Goal: Task Accomplishment & Management: Complete application form

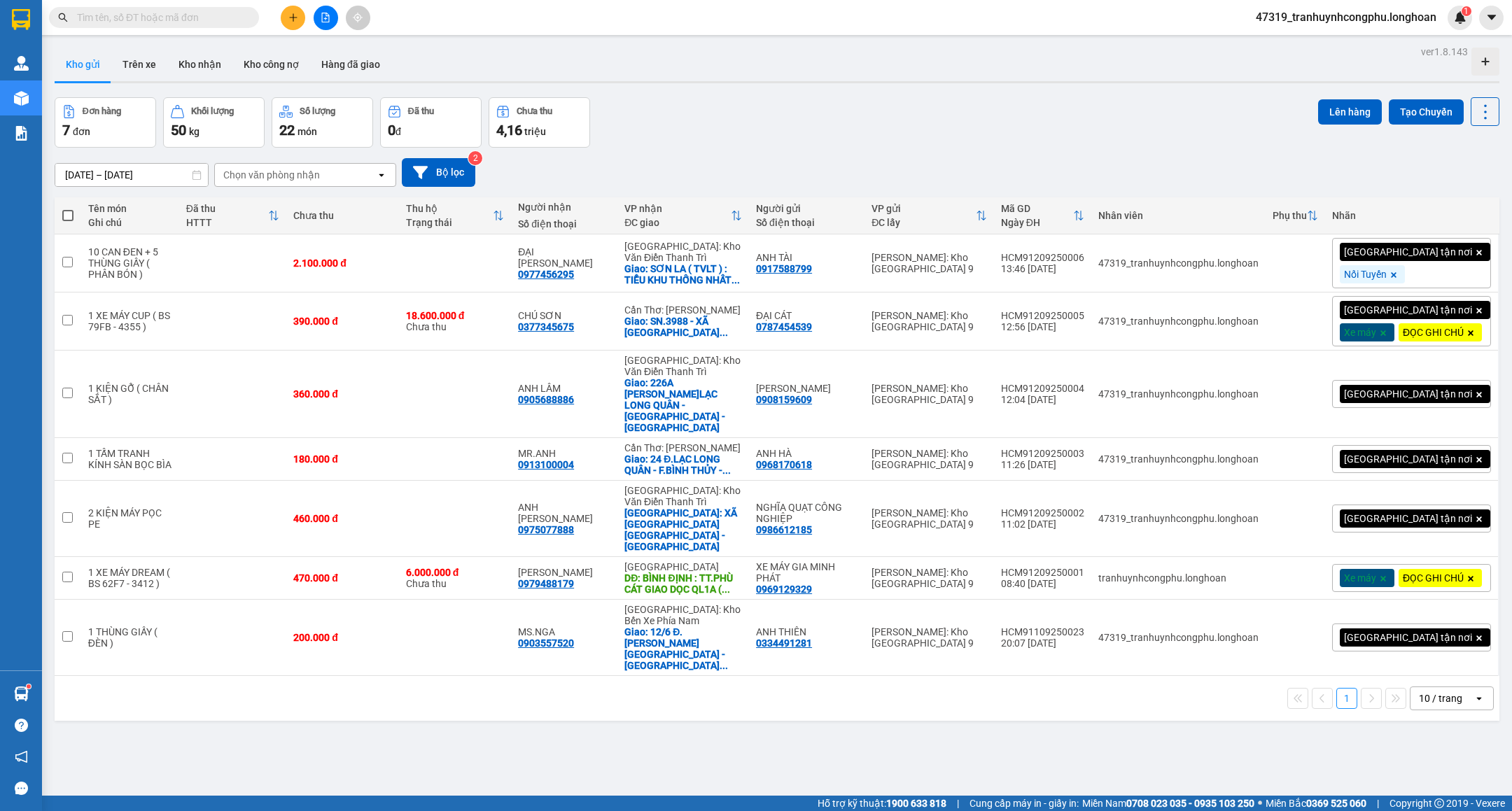
click at [216, 23] on input "text" at bounding box center [159, 18] width 165 height 16
paste input "0966438283"
type input "0966438283"
click at [249, 11] on span at bounding box center [250, 18] width 9 height 13
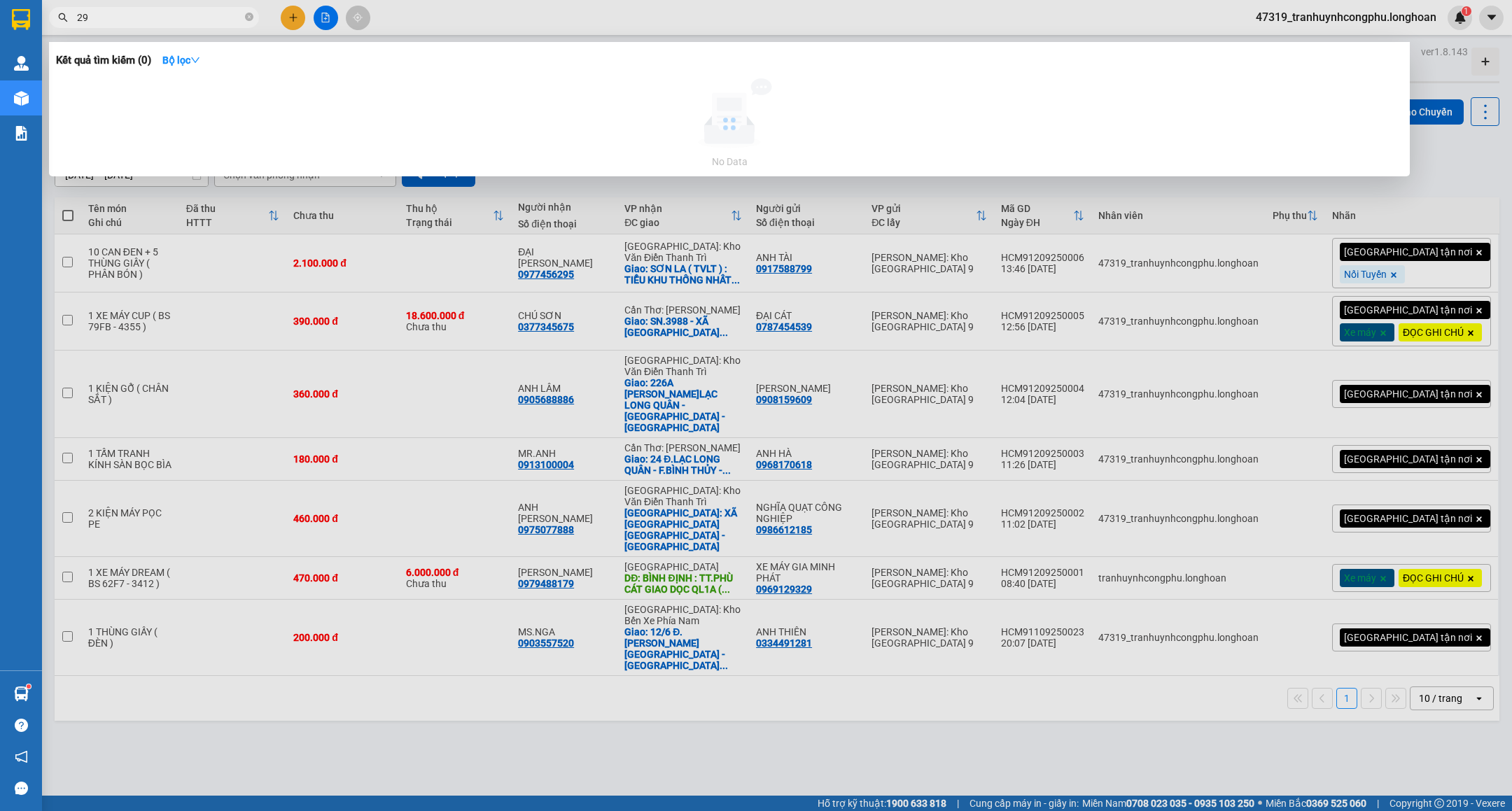
type input "2"
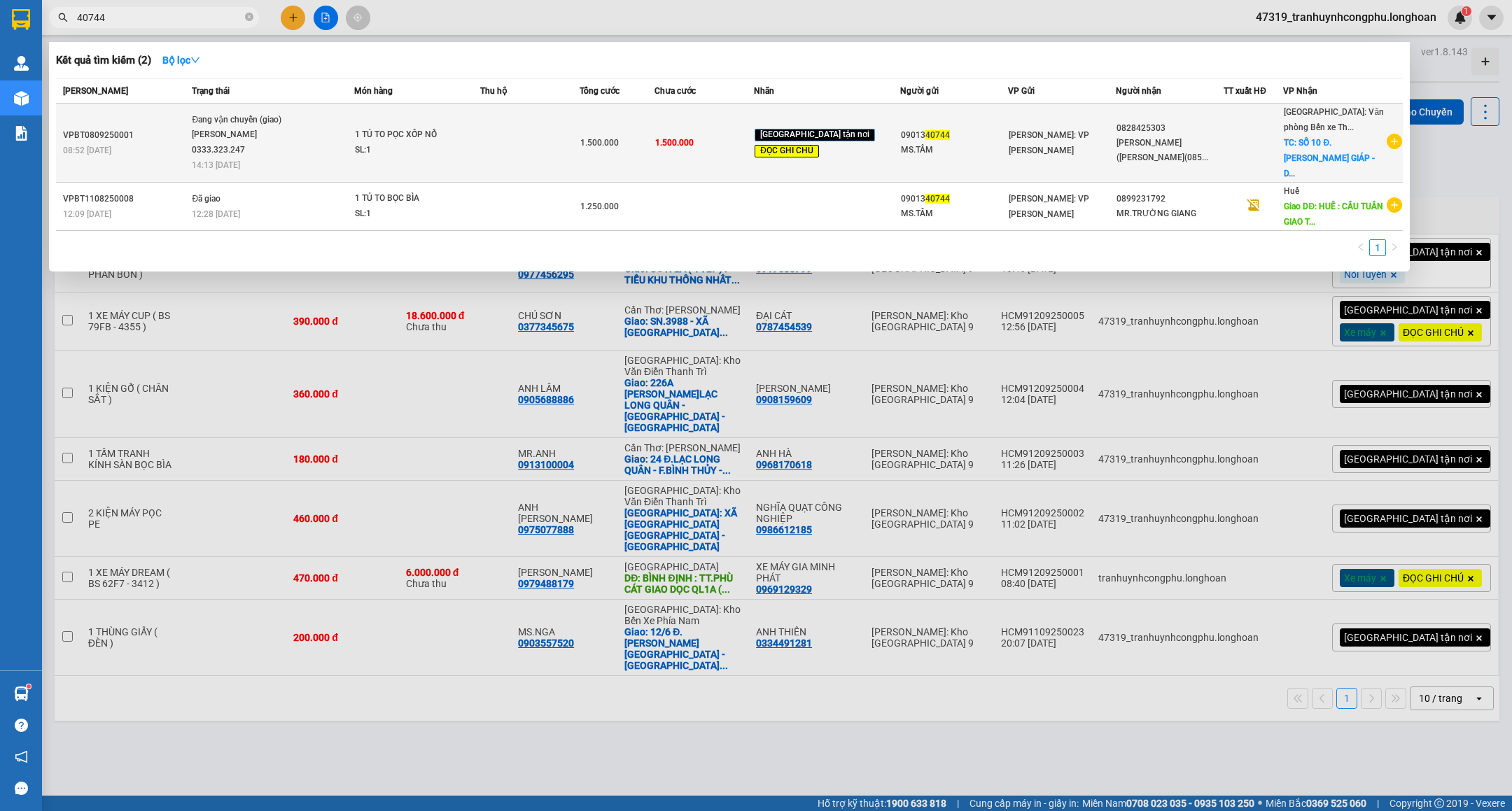
type input "40744"
click at [538, 127] on td at bounding box center [530, 143] width 99 height 79
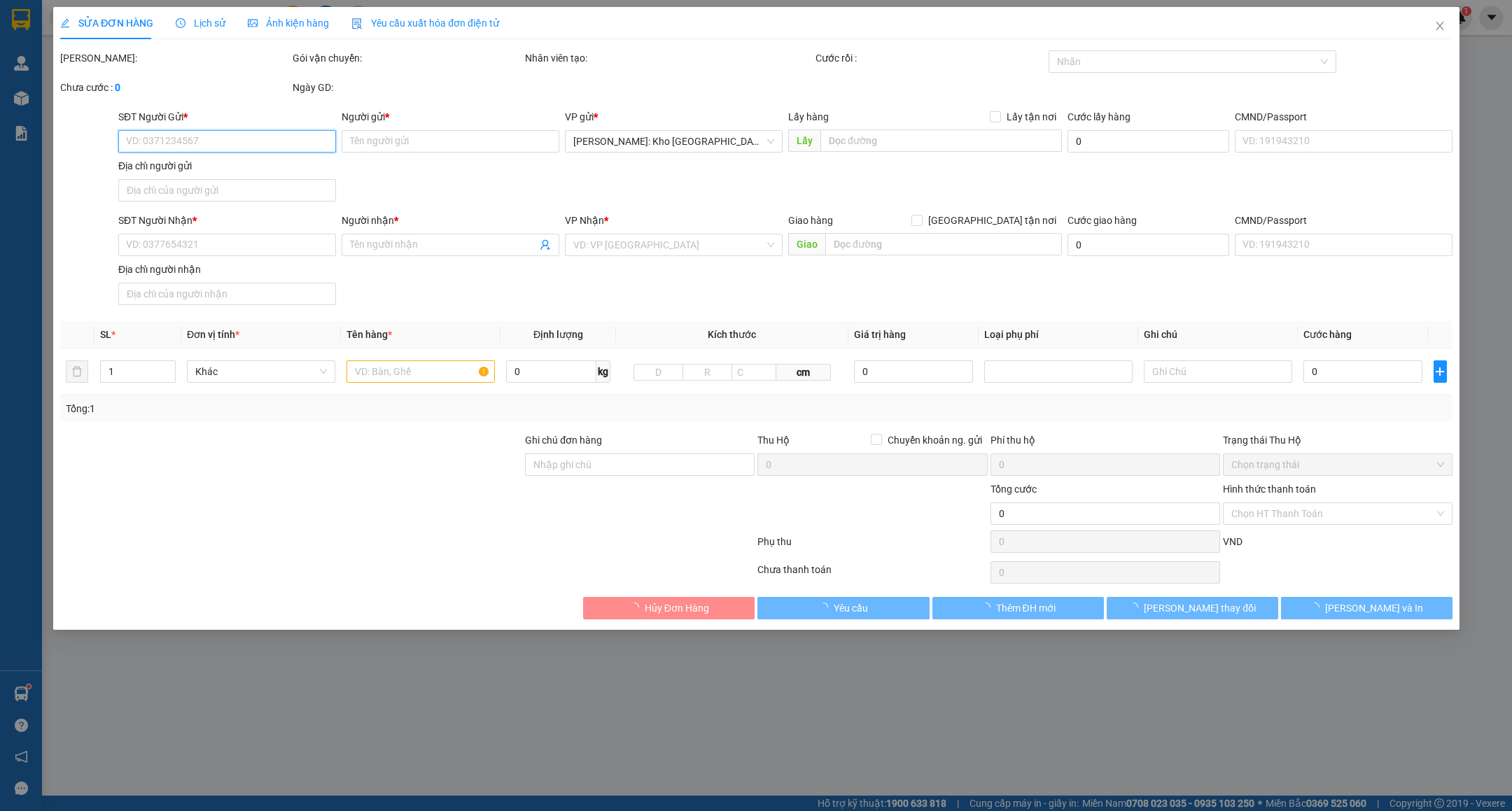
type input "0901340744"
type input "MS.TÂM"
type input "0828425303"
type input "[PERSON_NAME] ([PERSON_NAME](0859292966)"
checkbox input "true"
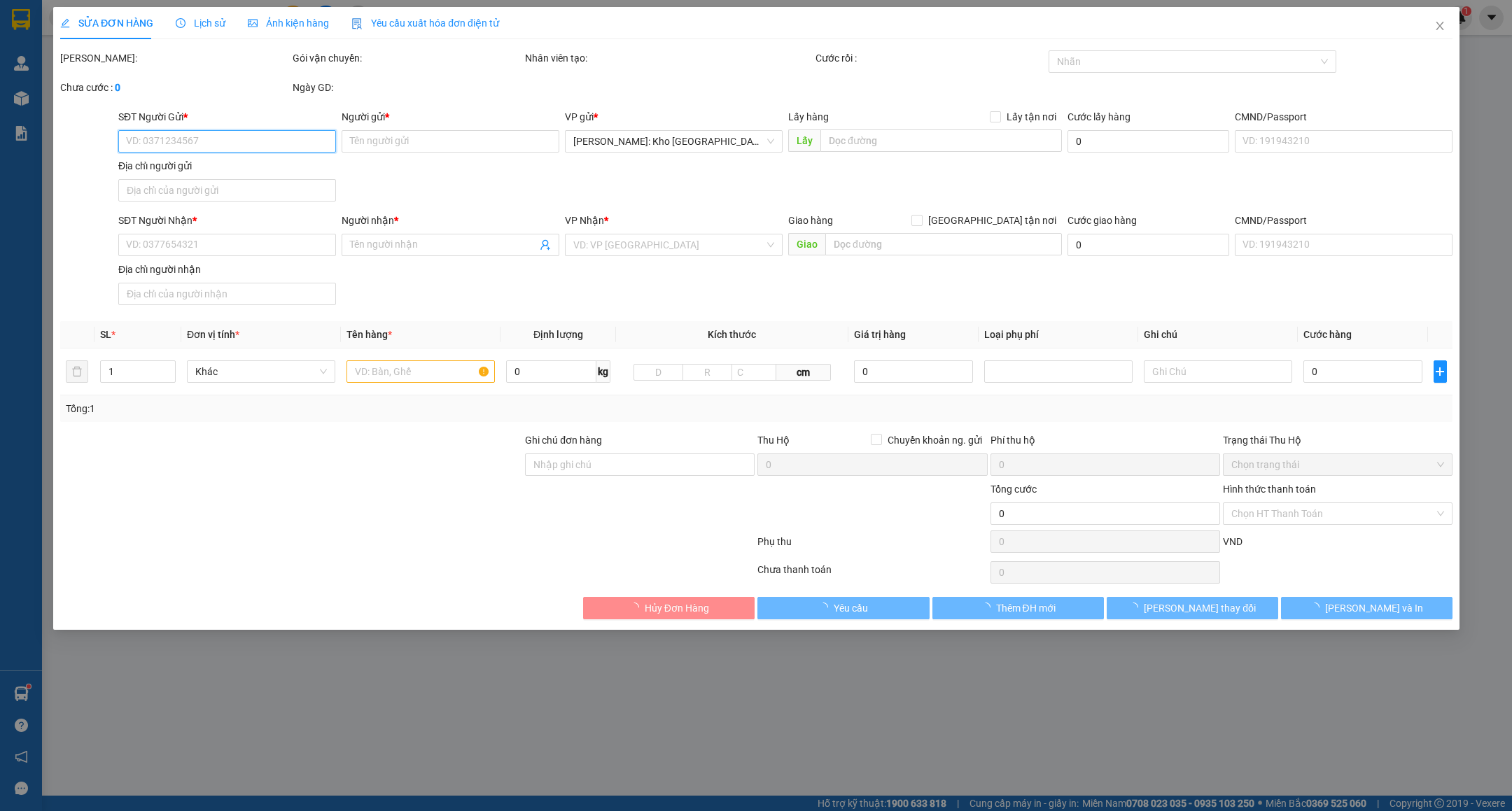
type input "SỐ 10 Đ.[PERSON_NAME] - DƯ HÀNG KÊNH - LÊ CHÂN - [GEOGRAPHIC_DATA]"
type input "HÀNG CÓ MẶT KÍNH DỄ VỠ, VẬN CHUYỂN NHẸ TAY - HƯ VỠ KHÔNG ĐỀN"
type input "1.500.000"
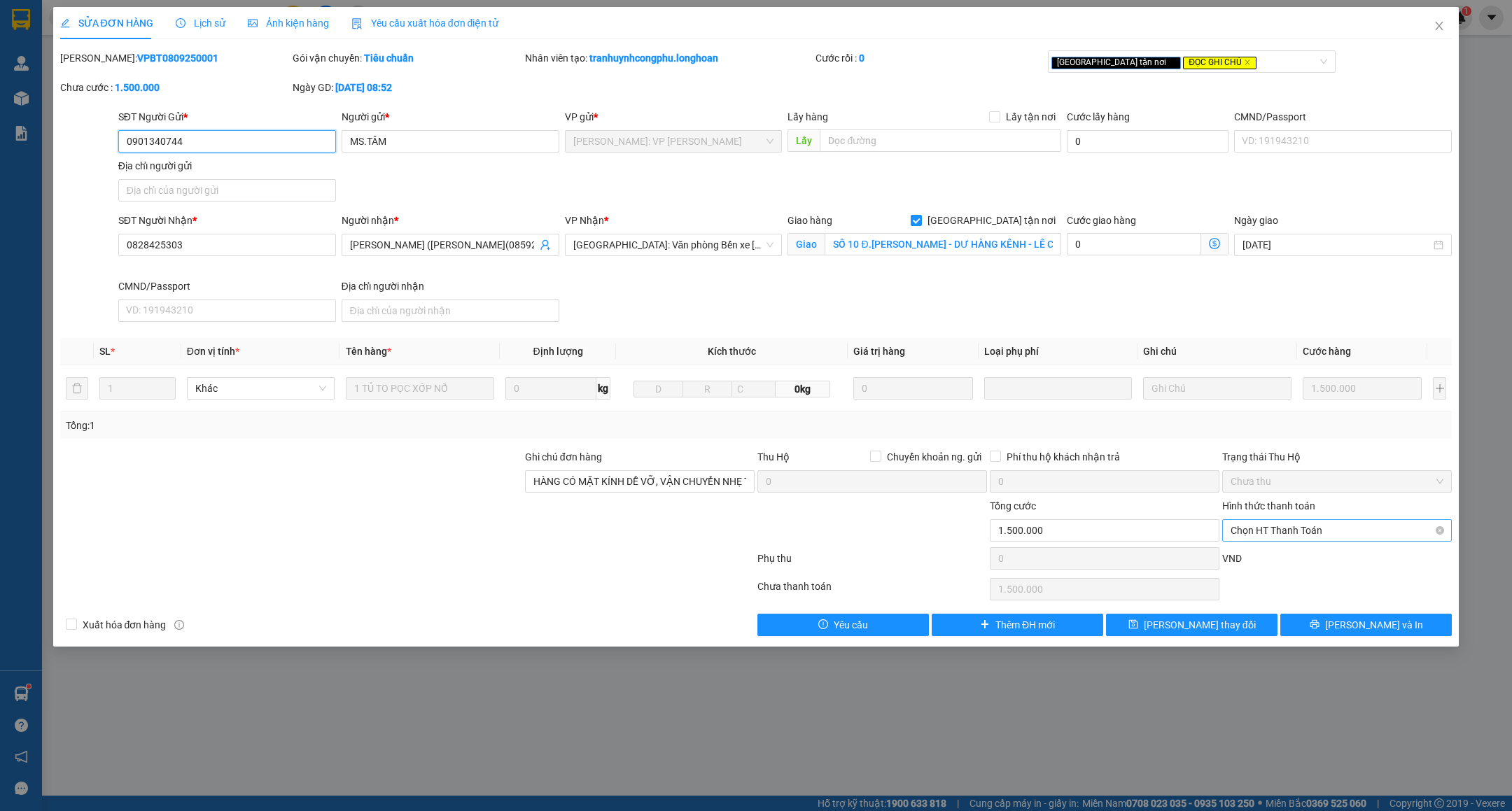
click at [1298, 528] on span "Chọn HT Thanh Toán" at bounding box center [1337, 531] width 213 height 21
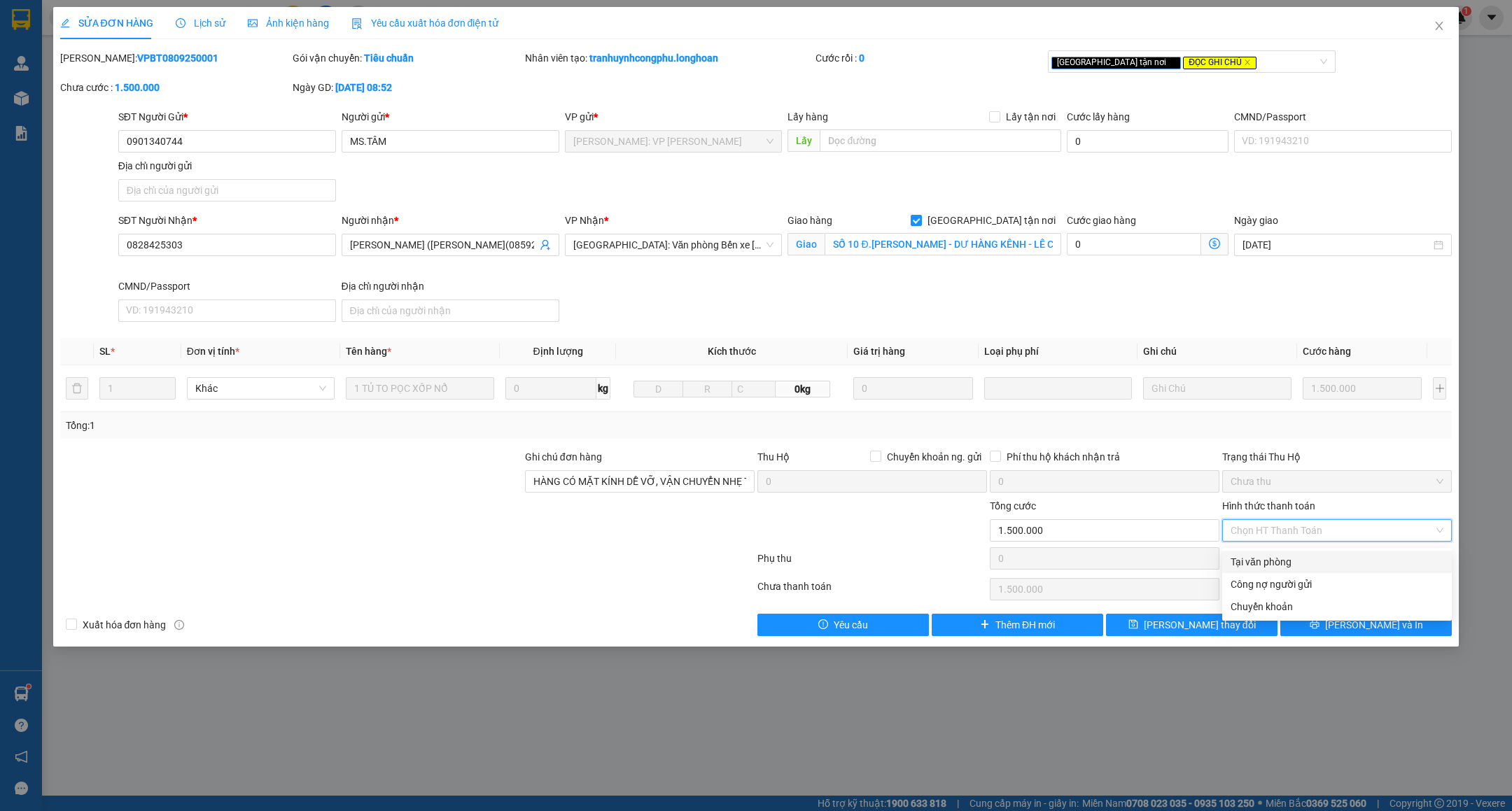
click at [1289, 561] on div "Tại văn phòng" at bounding box center [1337, 562] width 213 height 16
type input "0"
click at [449, 238] on input "[PERSON_NAME] ([PERSON_NAME](0859292966)" at bounding box center [444, 245] width 187 height 16
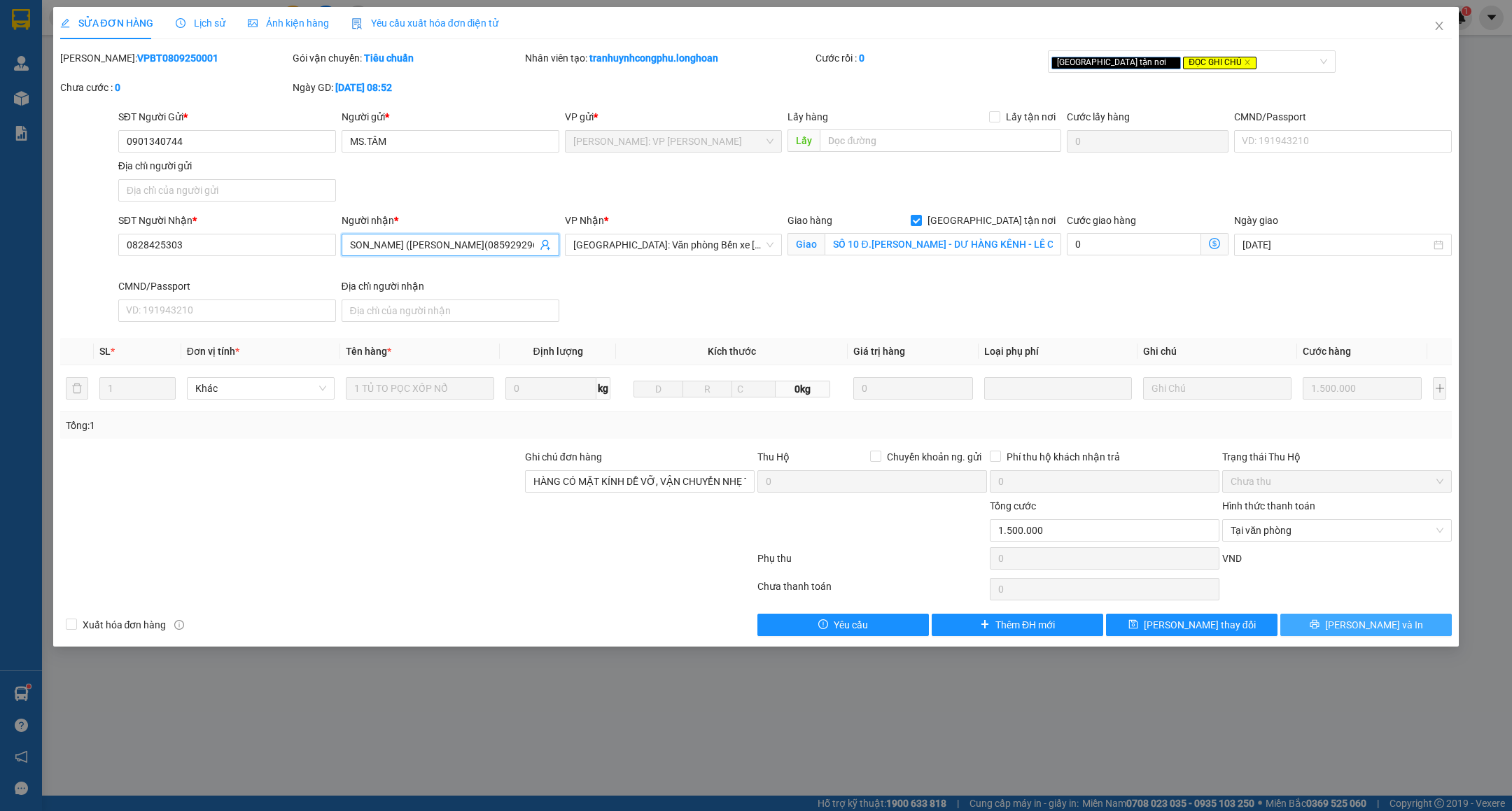
click at [1359, 629] on span "[PERSON_NAME] và In" at bounding box center [1374, 625] width 98 height 16
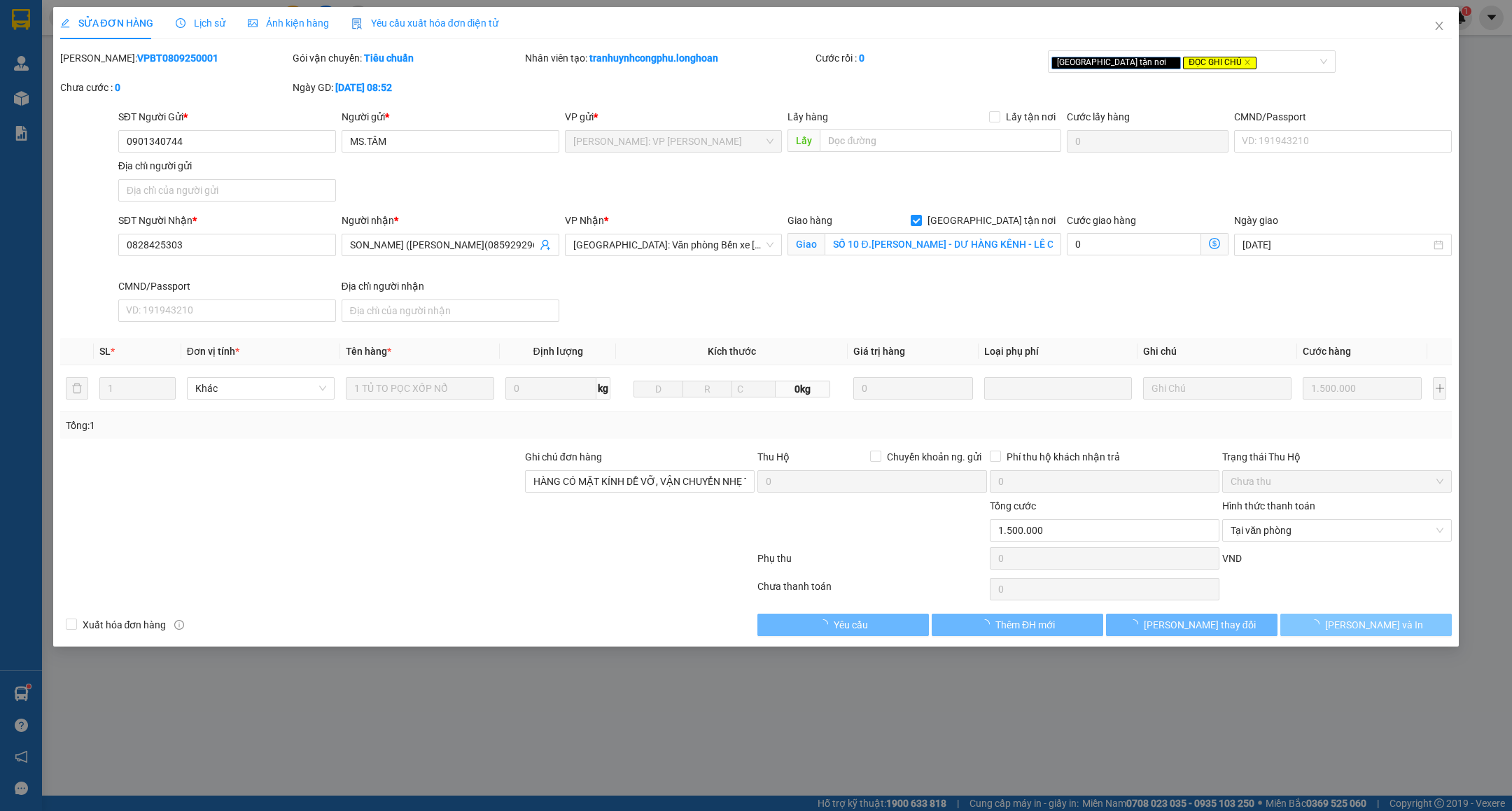
scroll to position [0, 0]
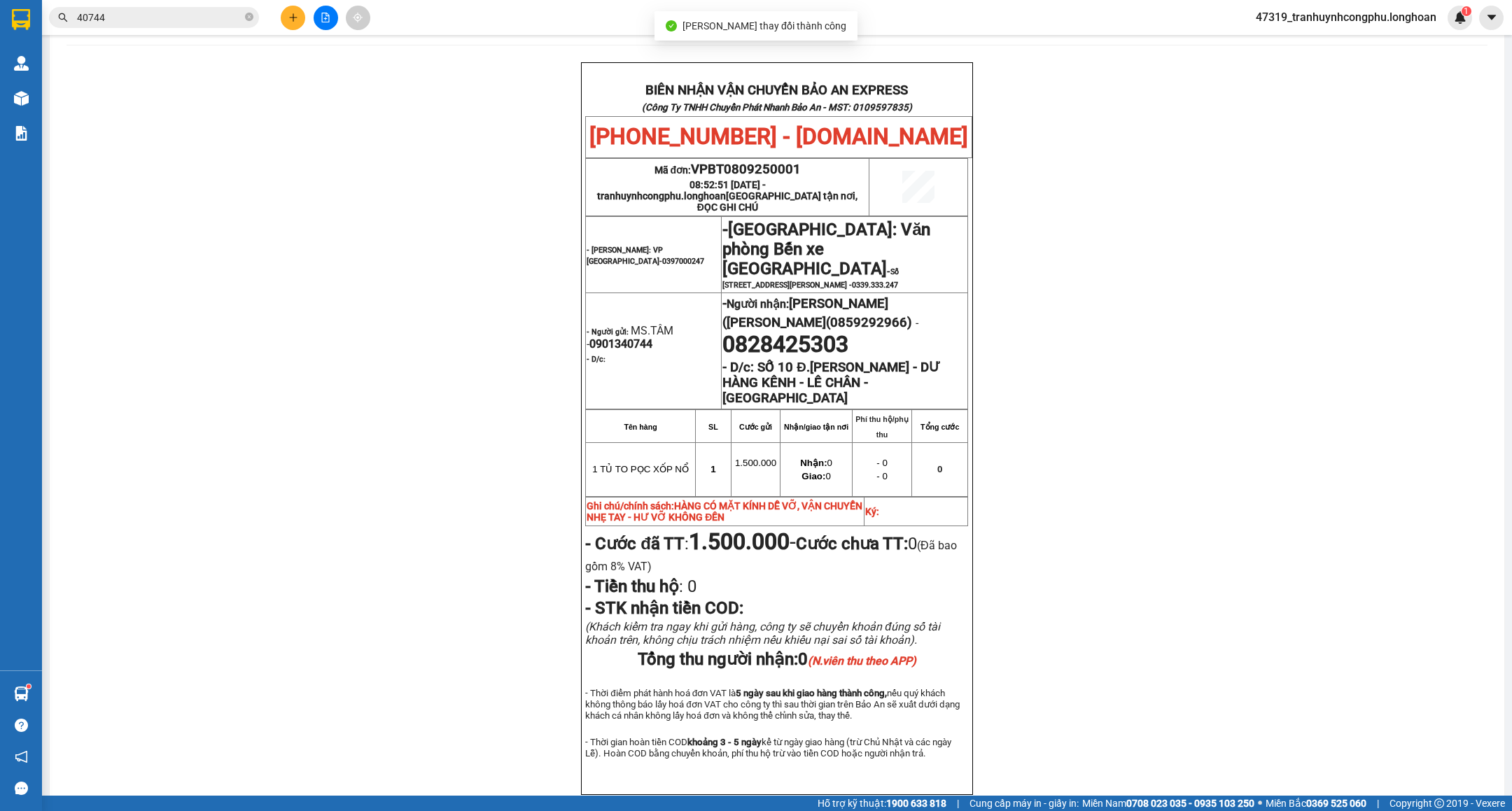
scroll to position [72, 0]
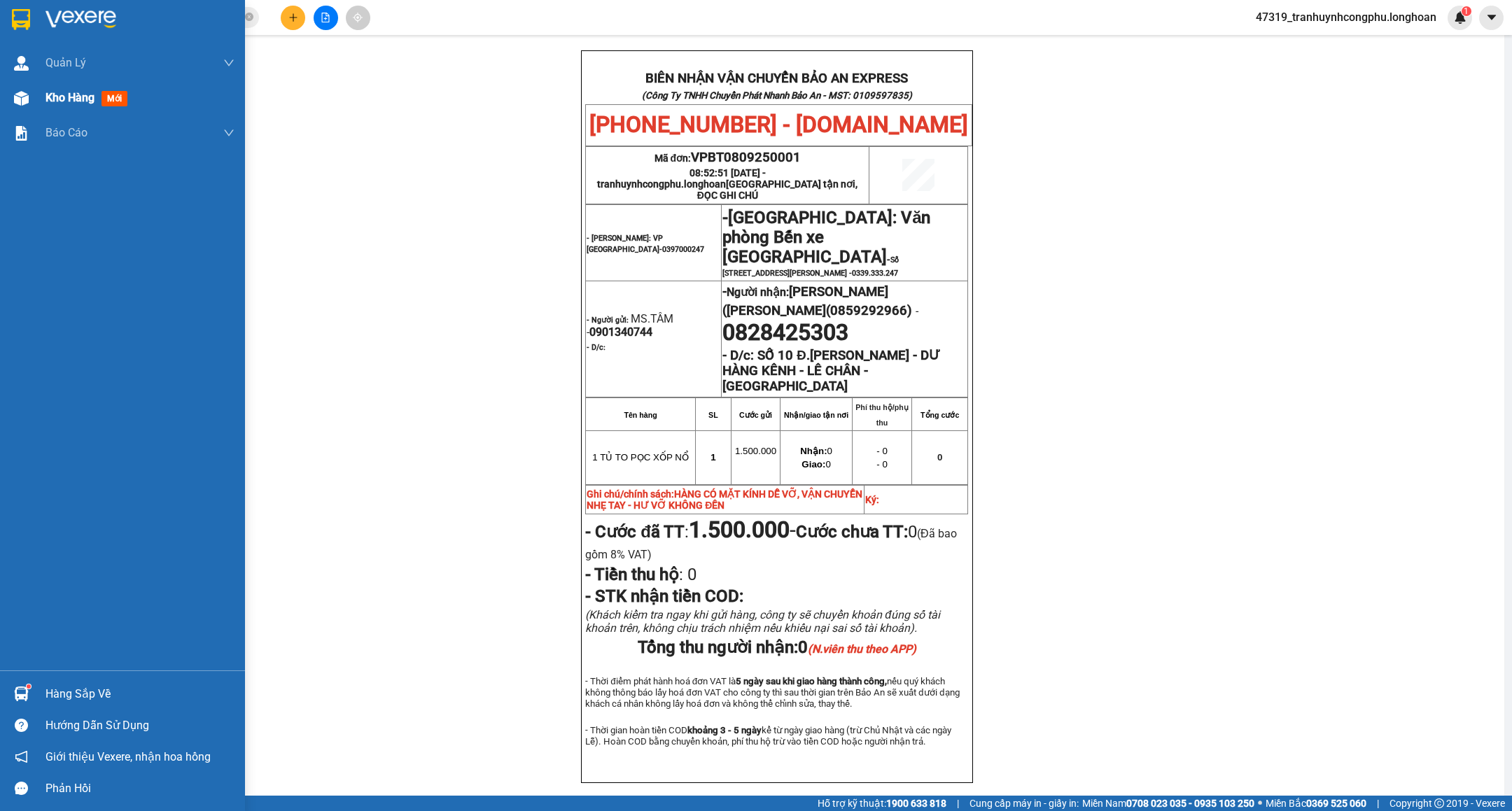
click at [31, 101] on div at bounding box center [21, 98] width 25 height 25
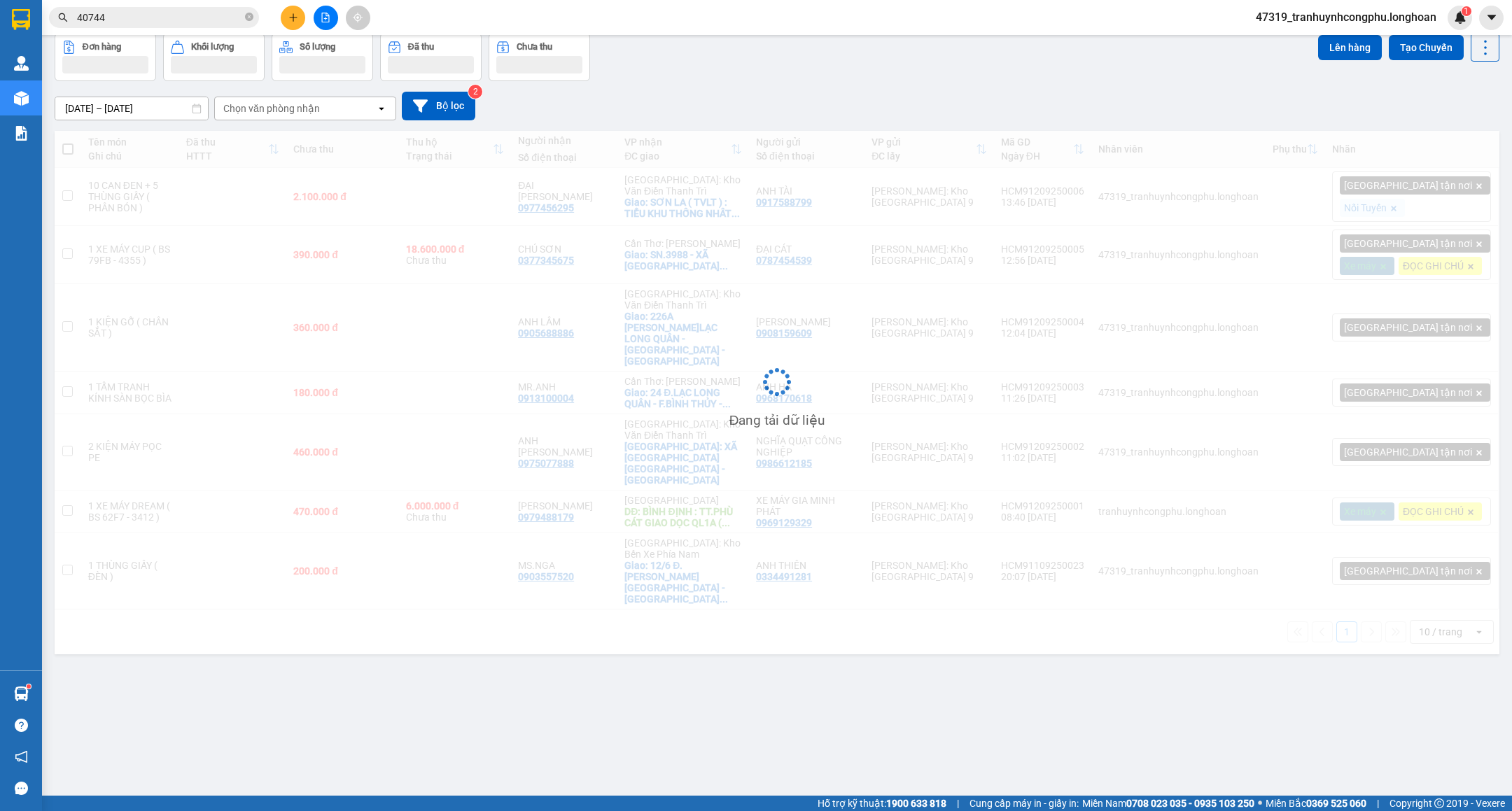
scroll to position [65, 0]
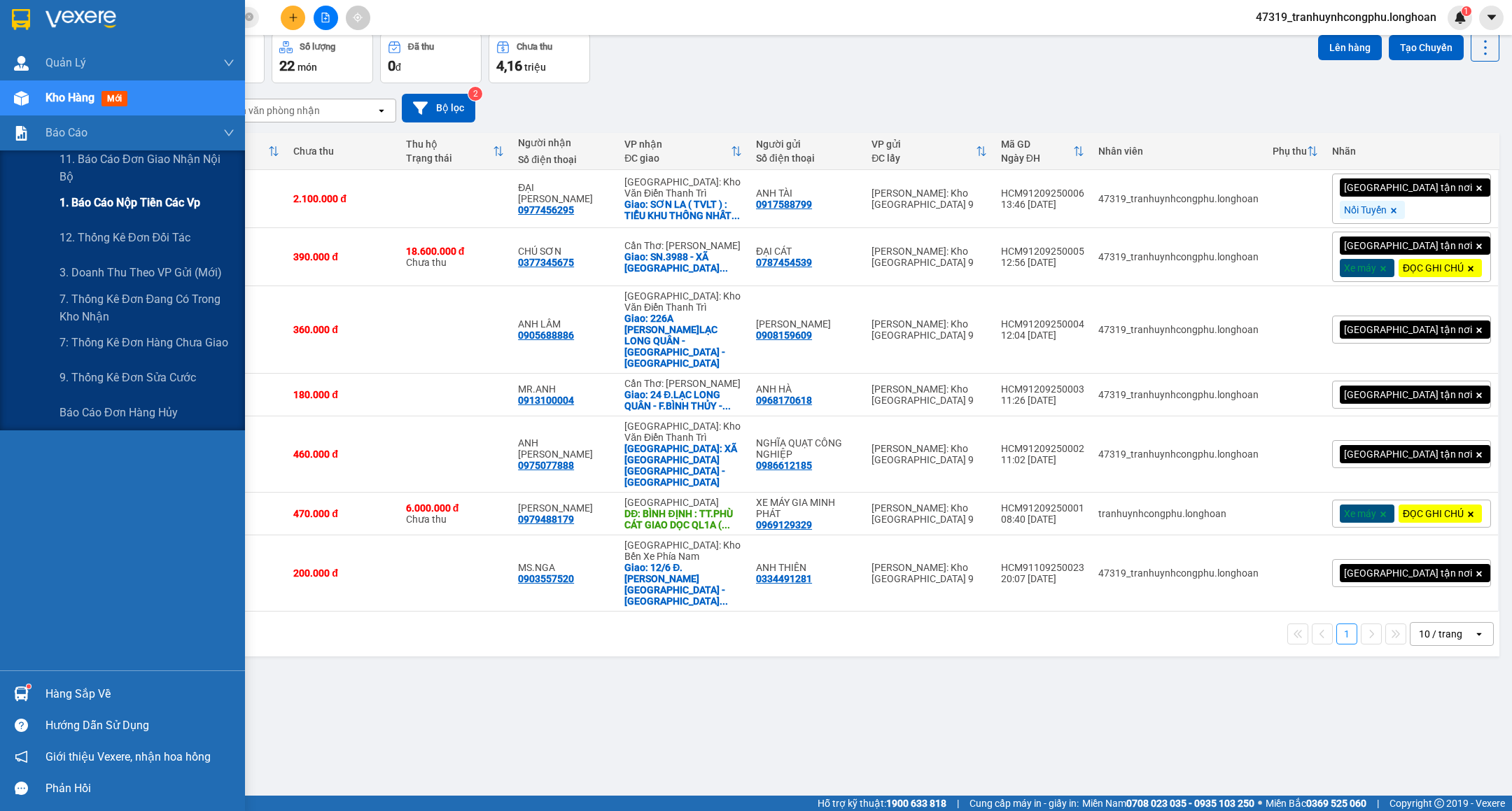
click at [79, 206] on span "1. Báo cáo nộp tiền các vp" at bounding box center [130, 203] width 140 height 18
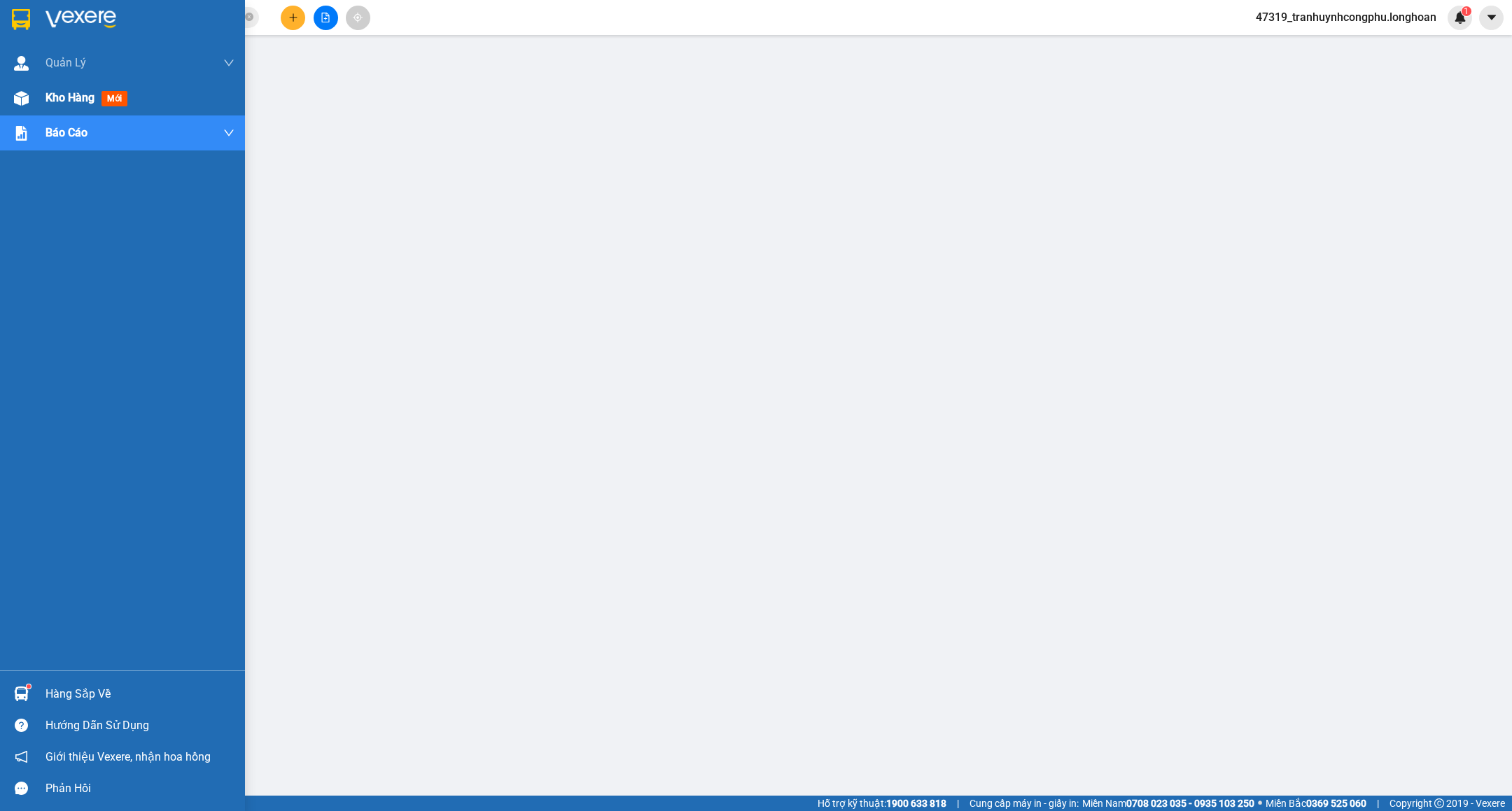
click at [42, 84] on div "Kho hàng mới" at bounding box center [123, 98] width 245 height 35
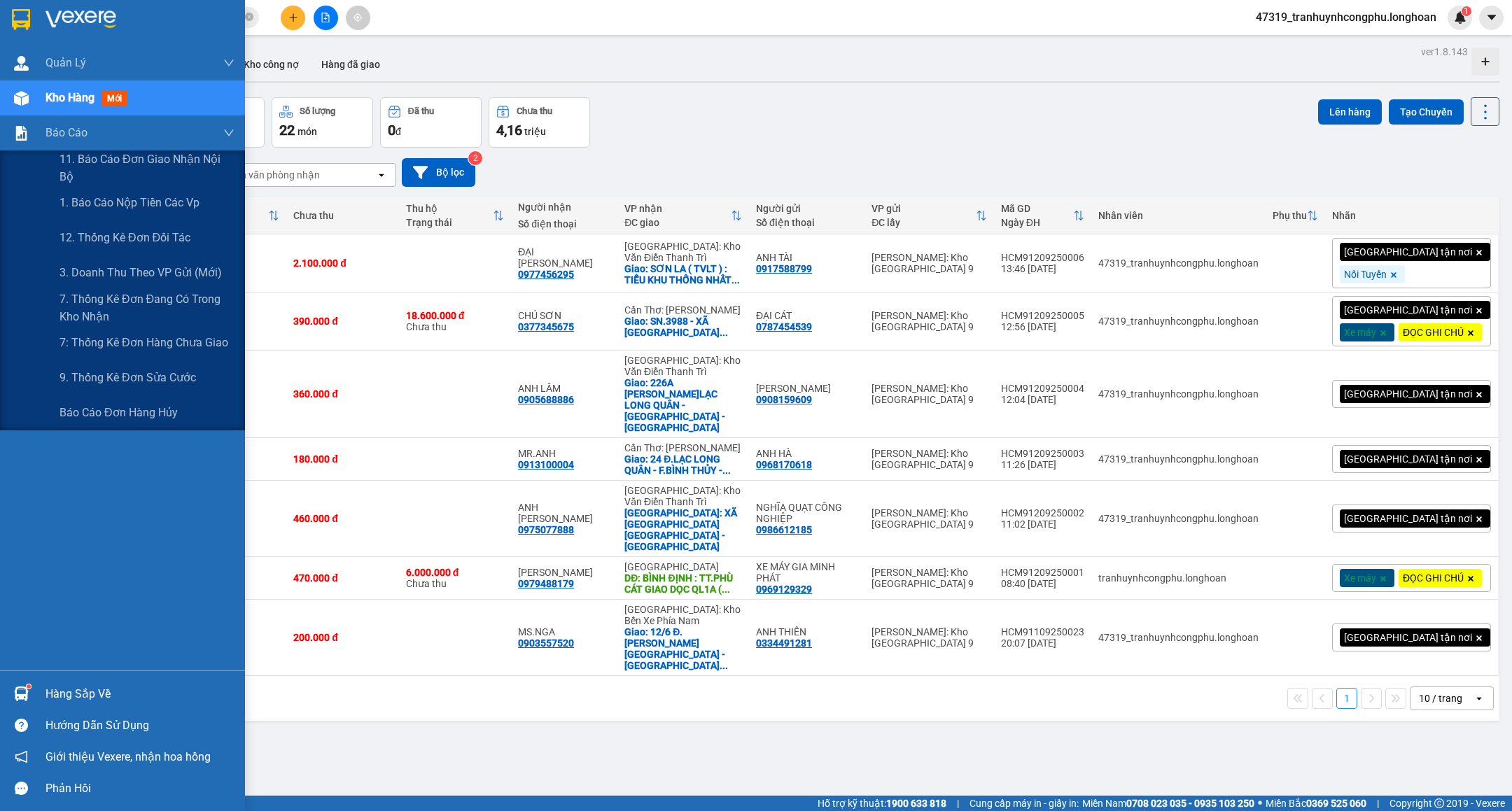
click at [72, 199] on th at bounding box center [68, 216] width 27 height 37
click at [78, 199] on span "1. Báo cáo nộp tiền các vp" at bounding box center [130, 203] width 140 height 18
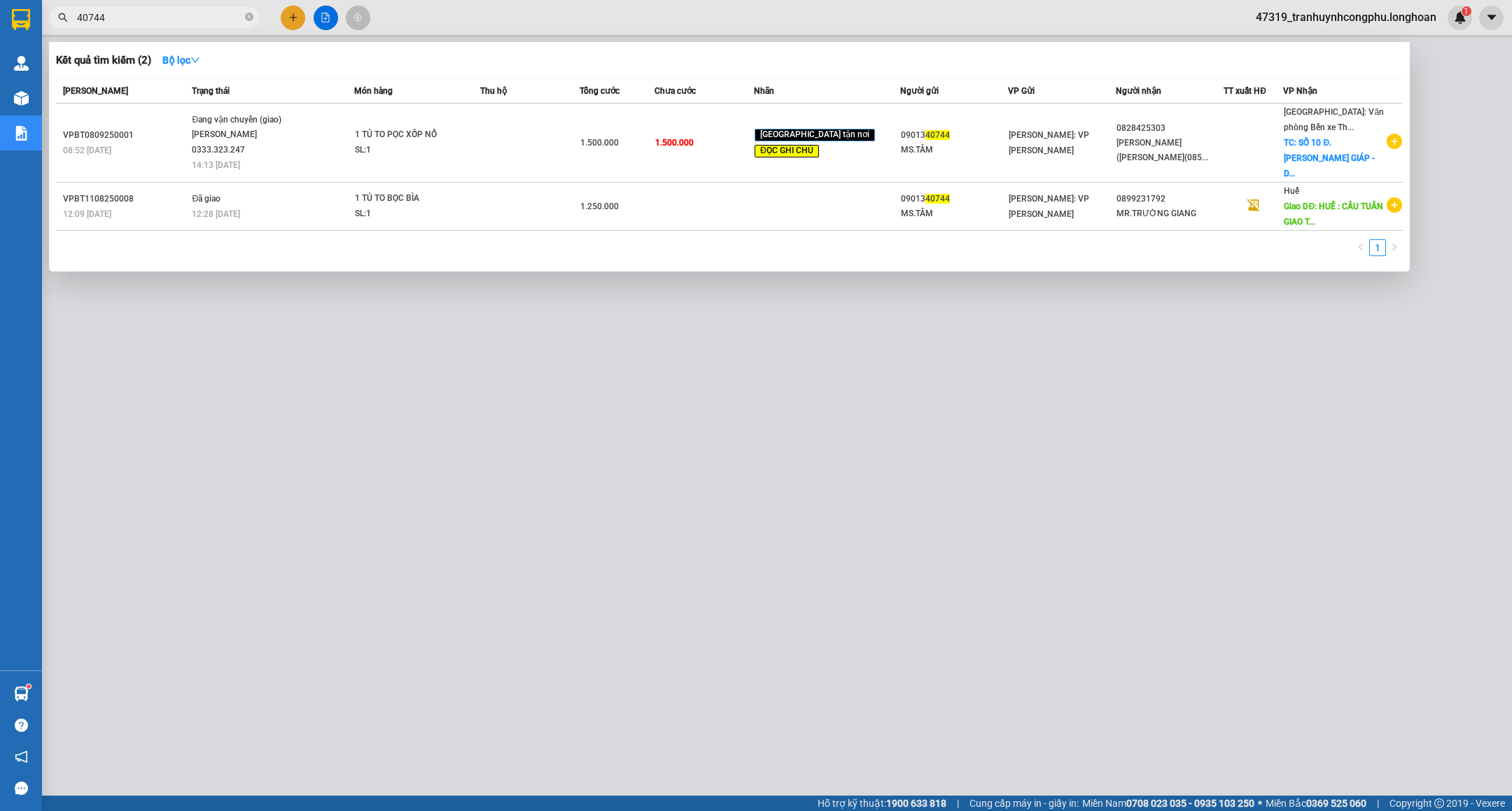
click at [162, 28] on span "40744" at bounding box center [154, 18] width 210 height 21
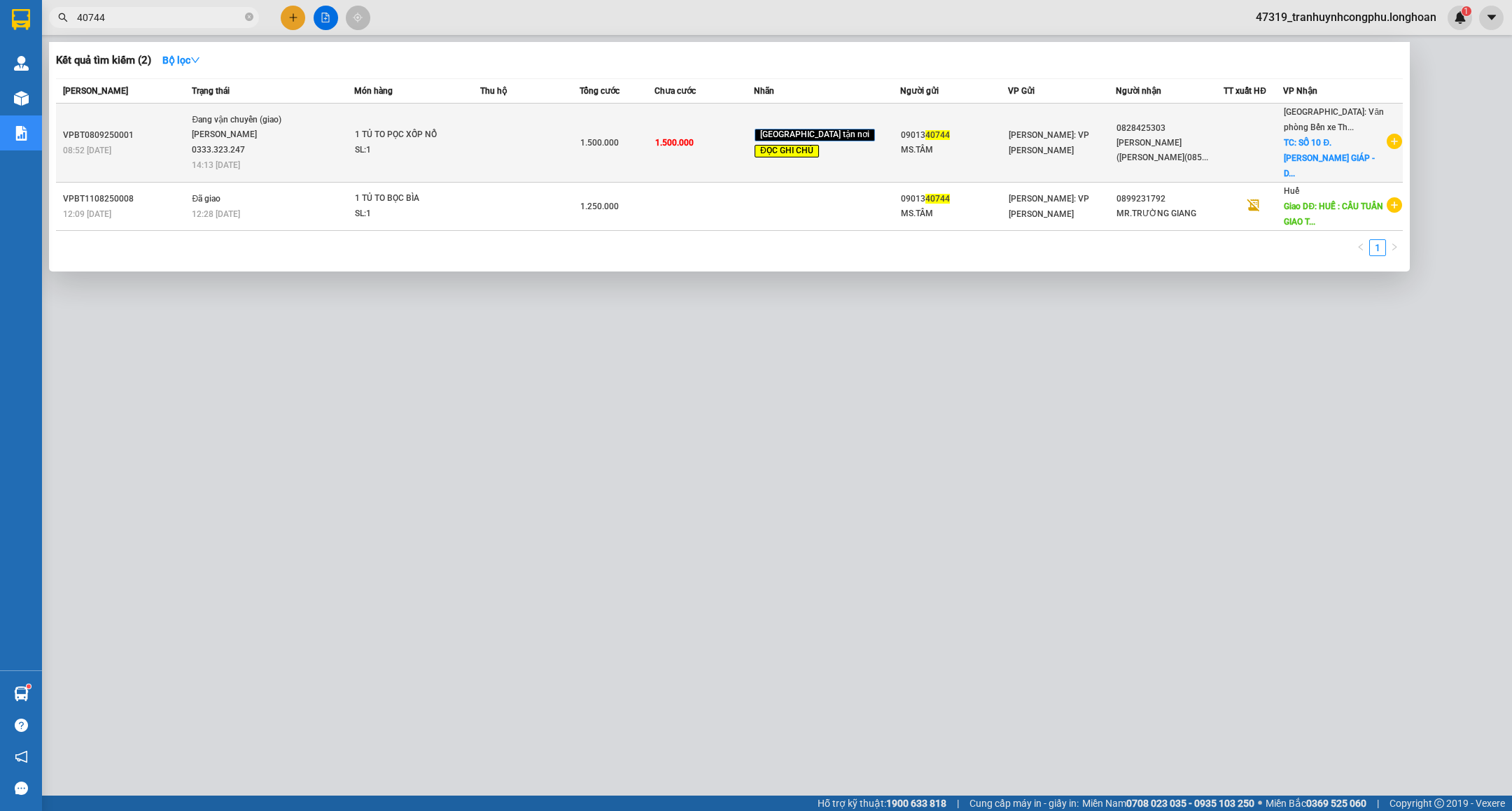
click at [231, 137] on div "[PERSON_NAME] 0333.323.247" at bounding box center [245, 142] width 105 height 30
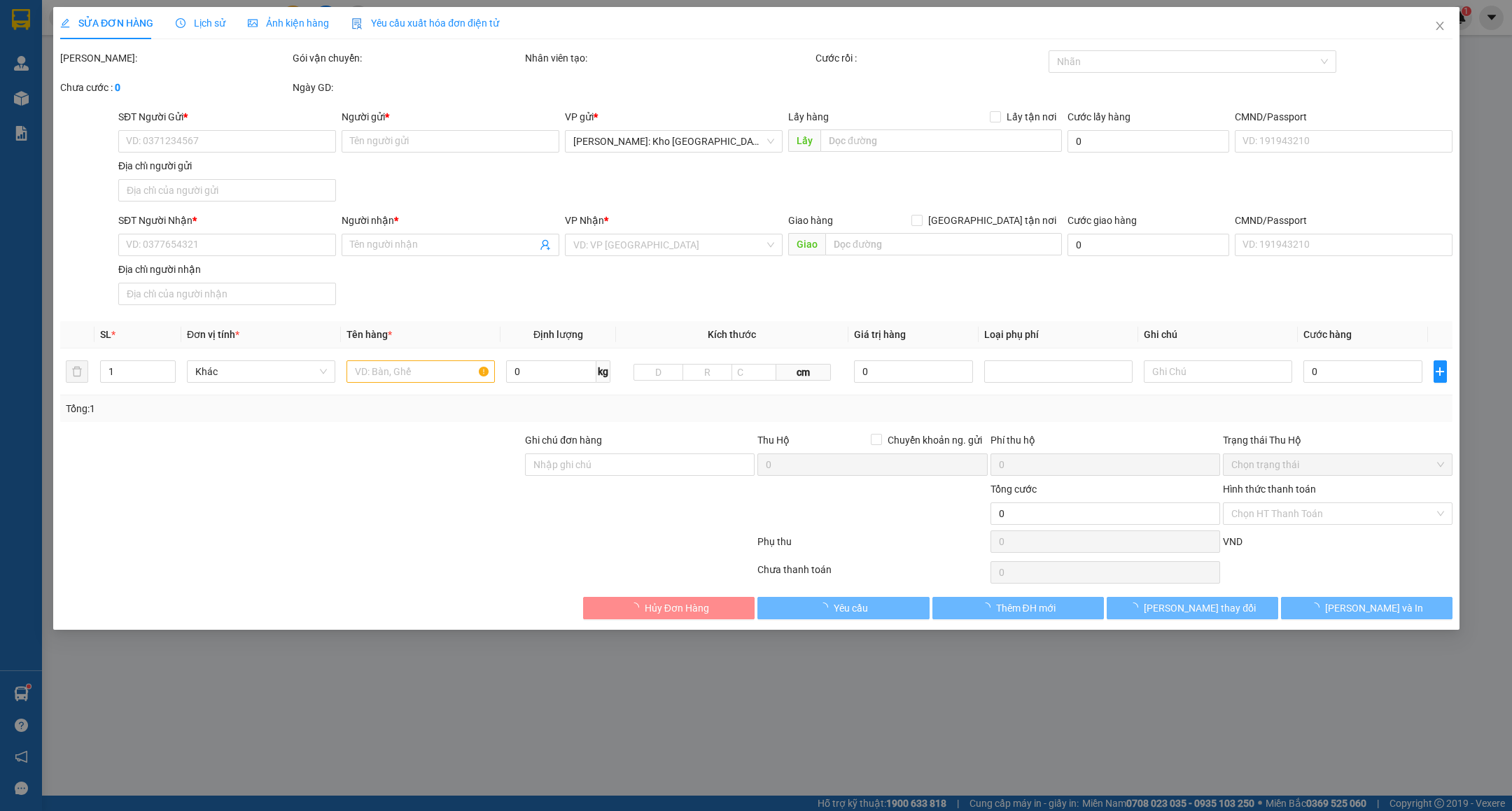
click at [204, 21] on span "Lịch sử" at bounding box center [201, 23] width 50 height 11
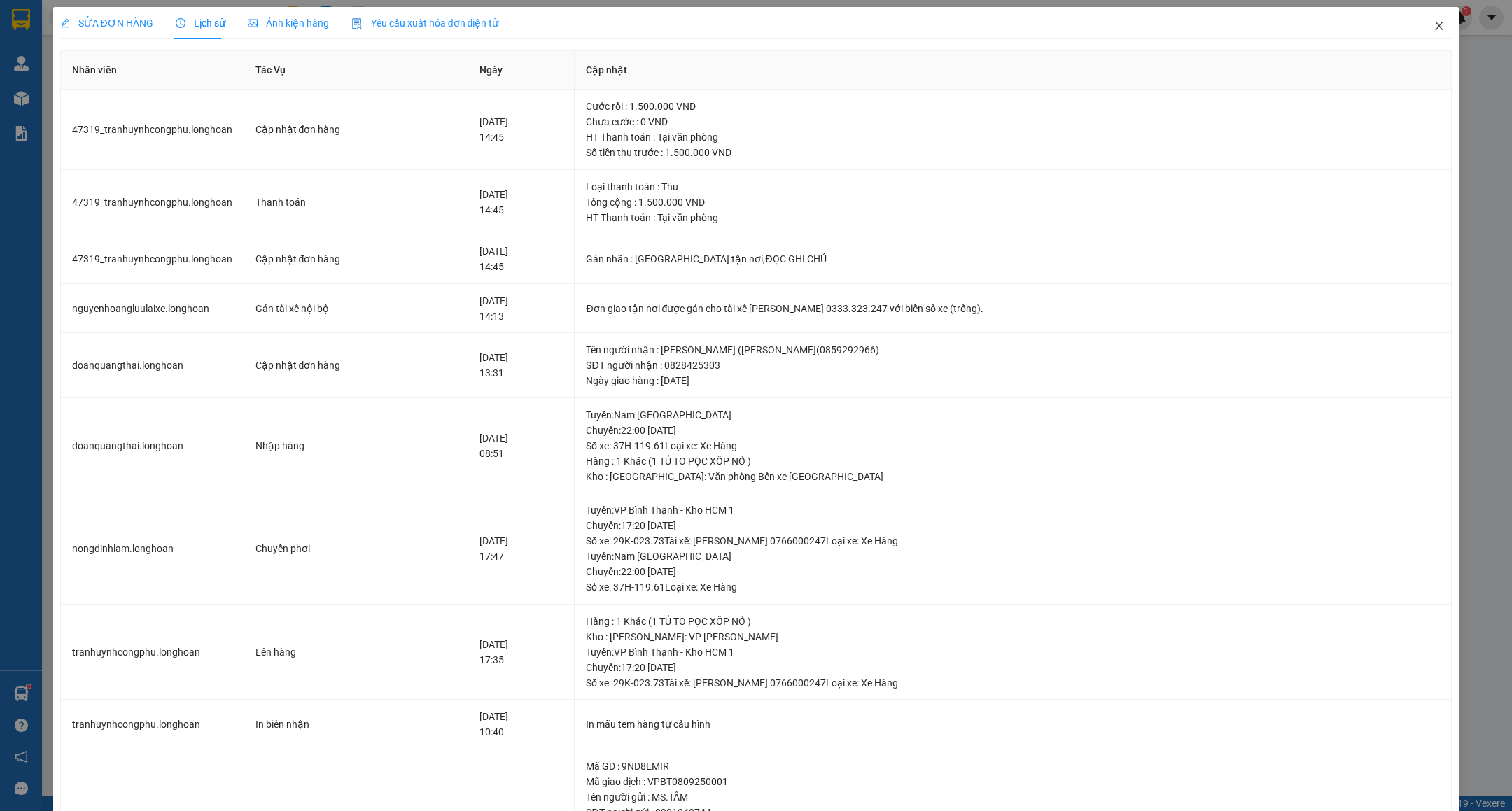
click at [1435, 28] on icon "close" at bounding box center [1439, 26] width 8 height 9
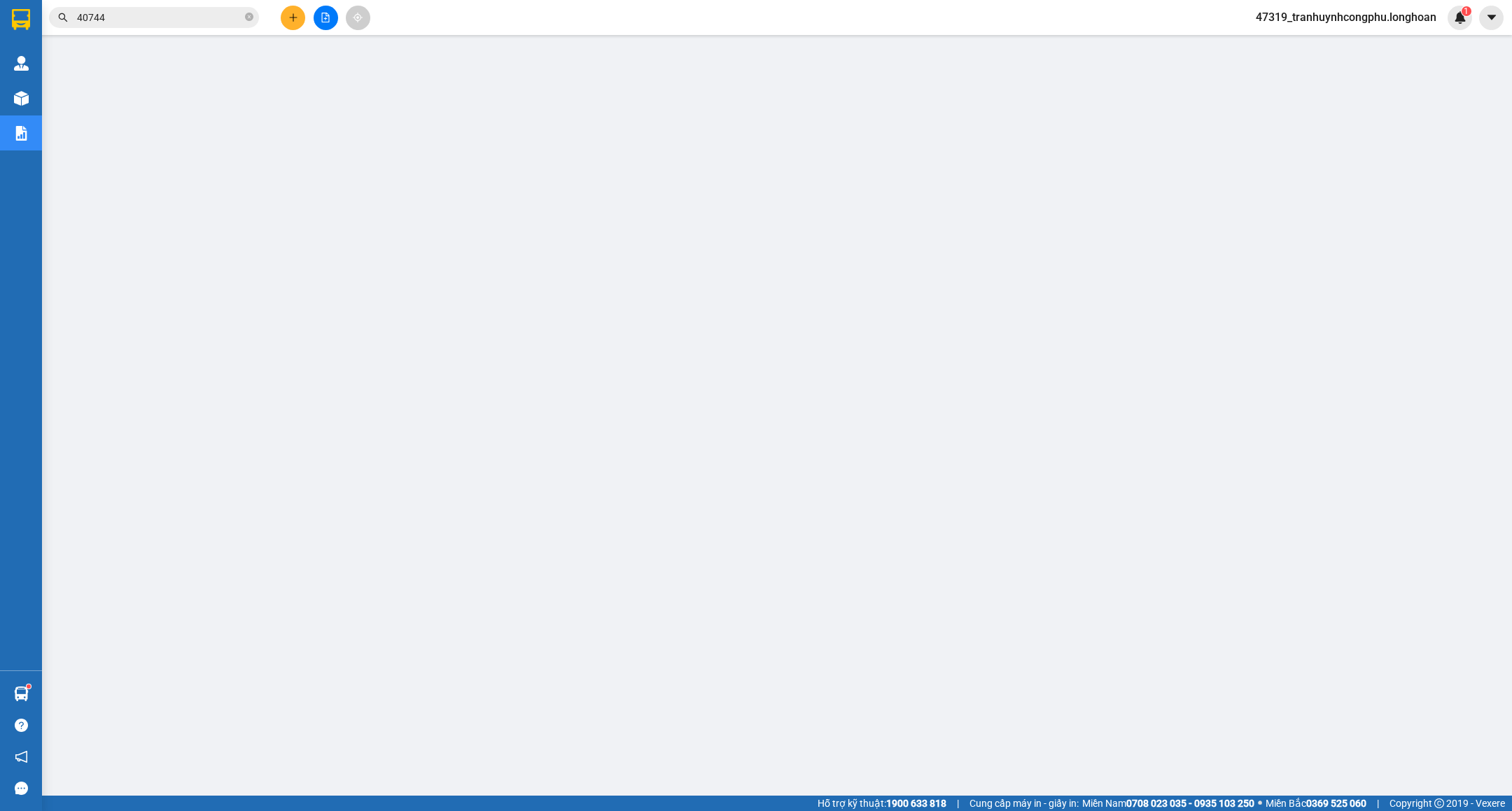
click at [198, 22] on input "40744" at bounding box center [159, 18] width 165 height 16
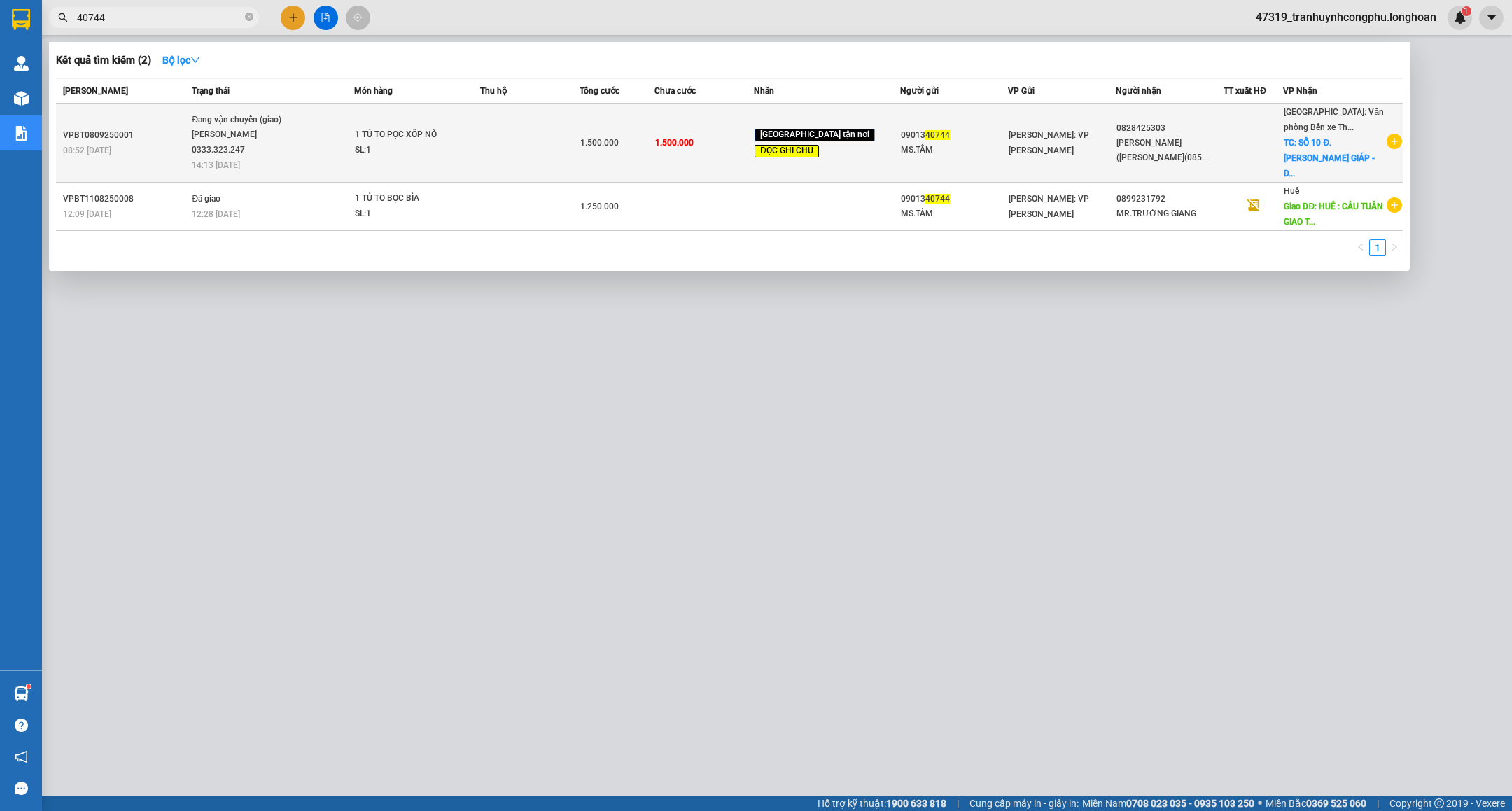
click at [289, 143] on div "[PERSON_NAME] 0333.323.247" at bounding box center [245, 142] width 105 height 30
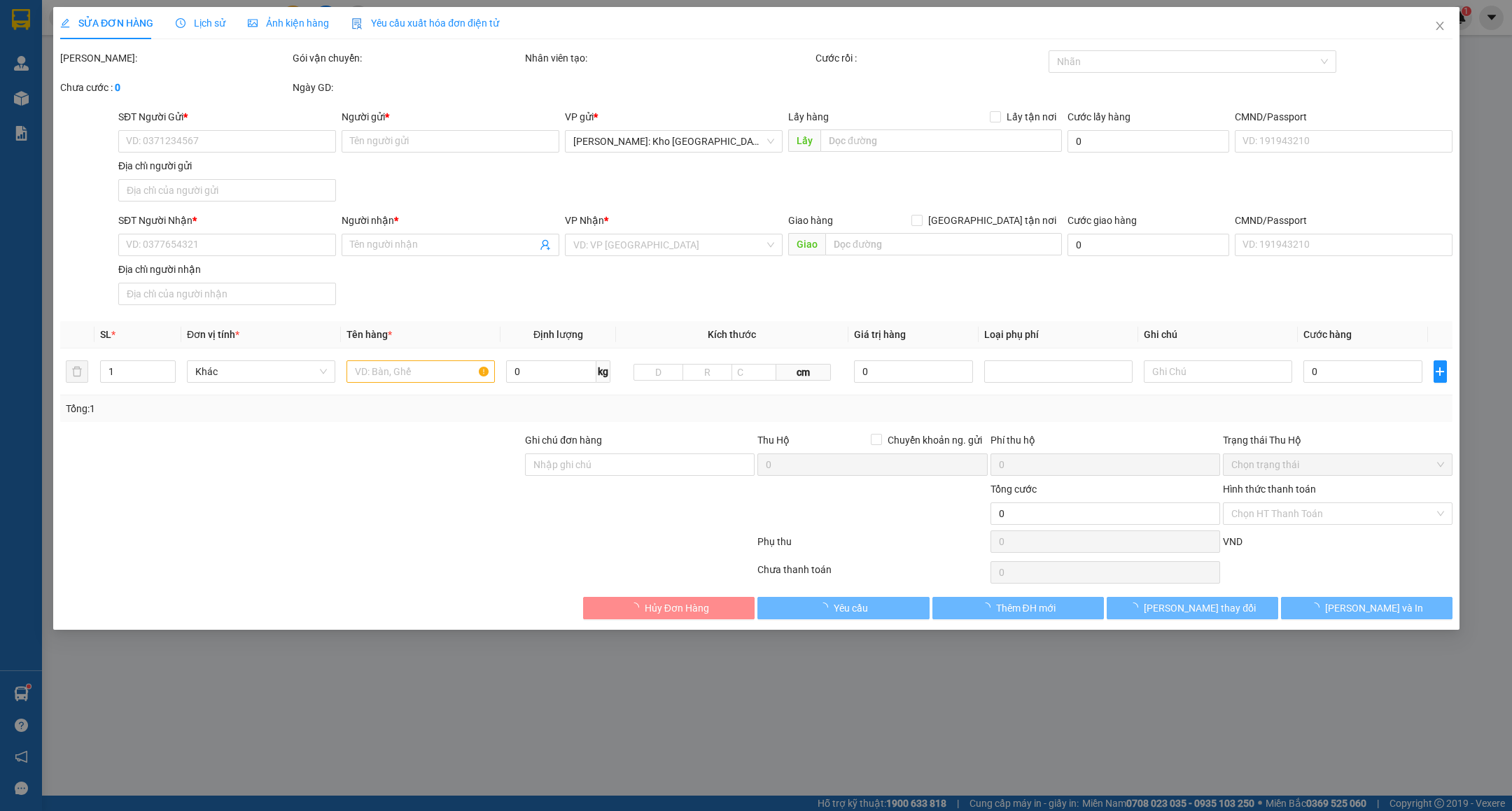
type input "0901340744"
type input "MS.TÂM"
type input "0828425303"
type input "[PERSON_NAME] ([PERSON_NAME](0859292966)"
checkbox input "true"
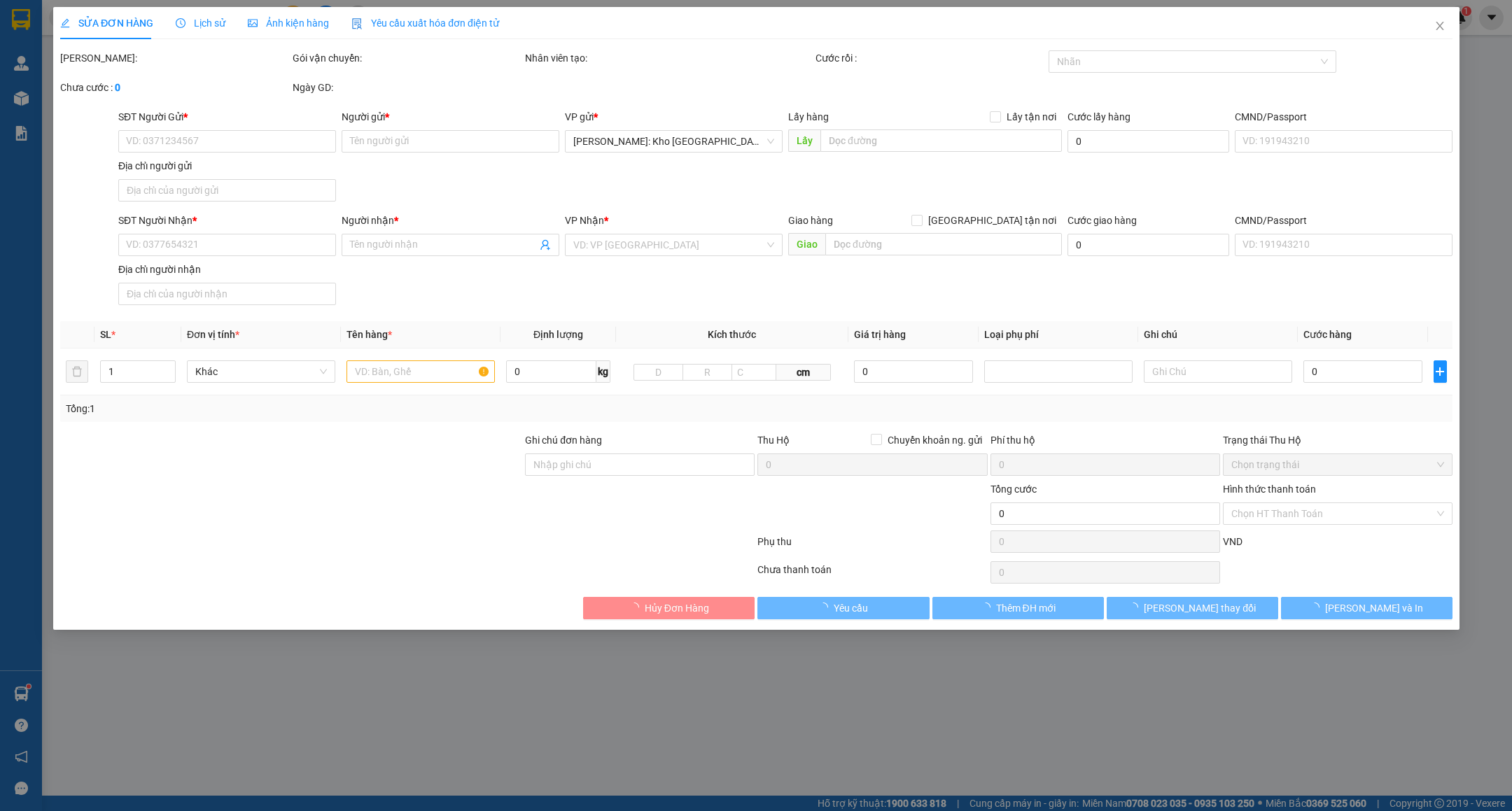
type input "SỐ 10 Đ.[PERSON_NAME] - DƯ HÀNG KÊNH - LÊ CHÂN - [GEOGRAPHIC_DATA]"
type input "HÀNG CÓ MẶT KÍNH DỄ VỠ, VẬN CHUYỂN NHẸ TAY - HƯ VỠ KHÔNG ĐỀN"
type input "1.500.000"
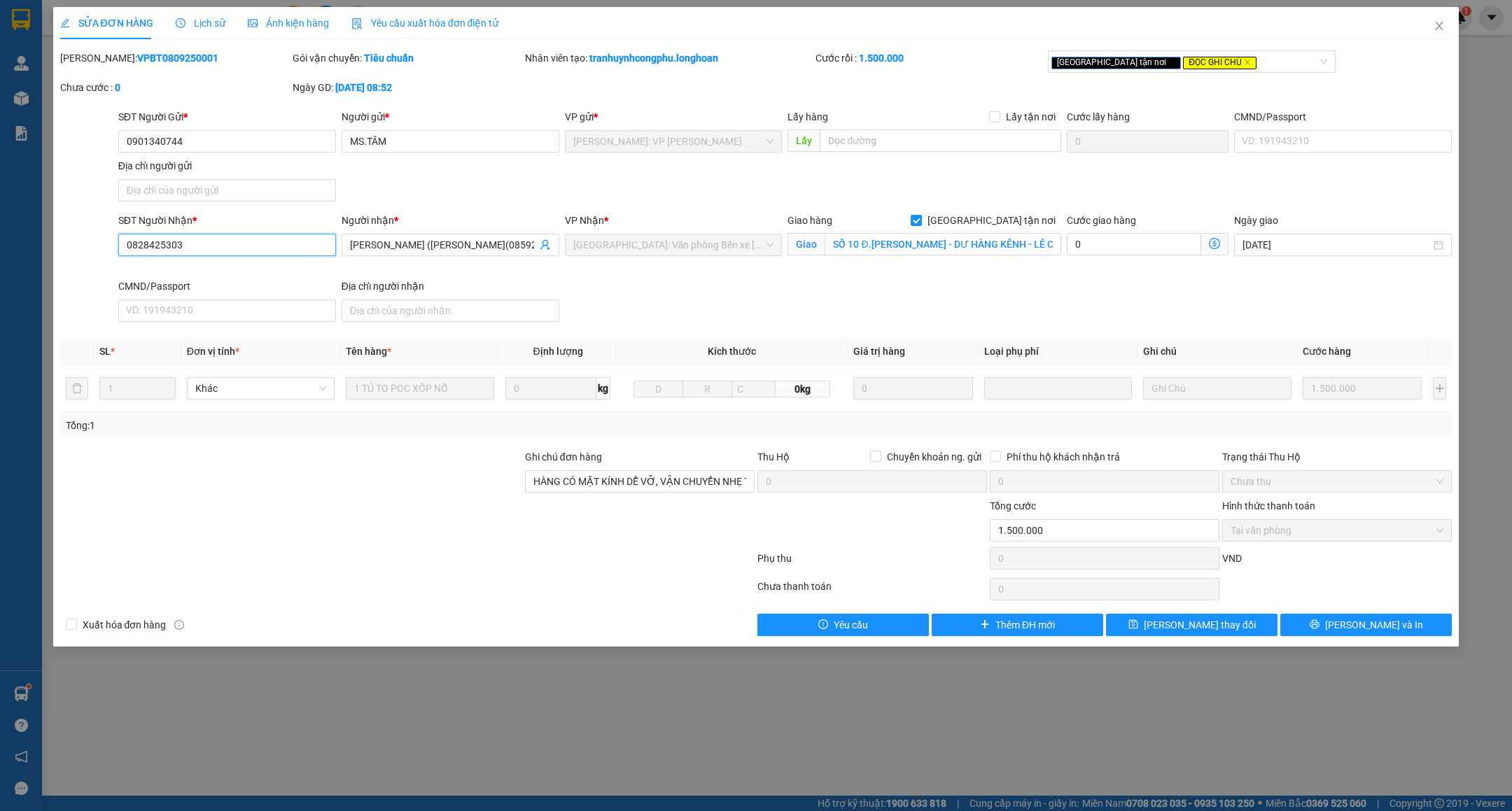
click at [260, 242] on input "0828425303" at bounding box center [227, 245] width 218 height 23
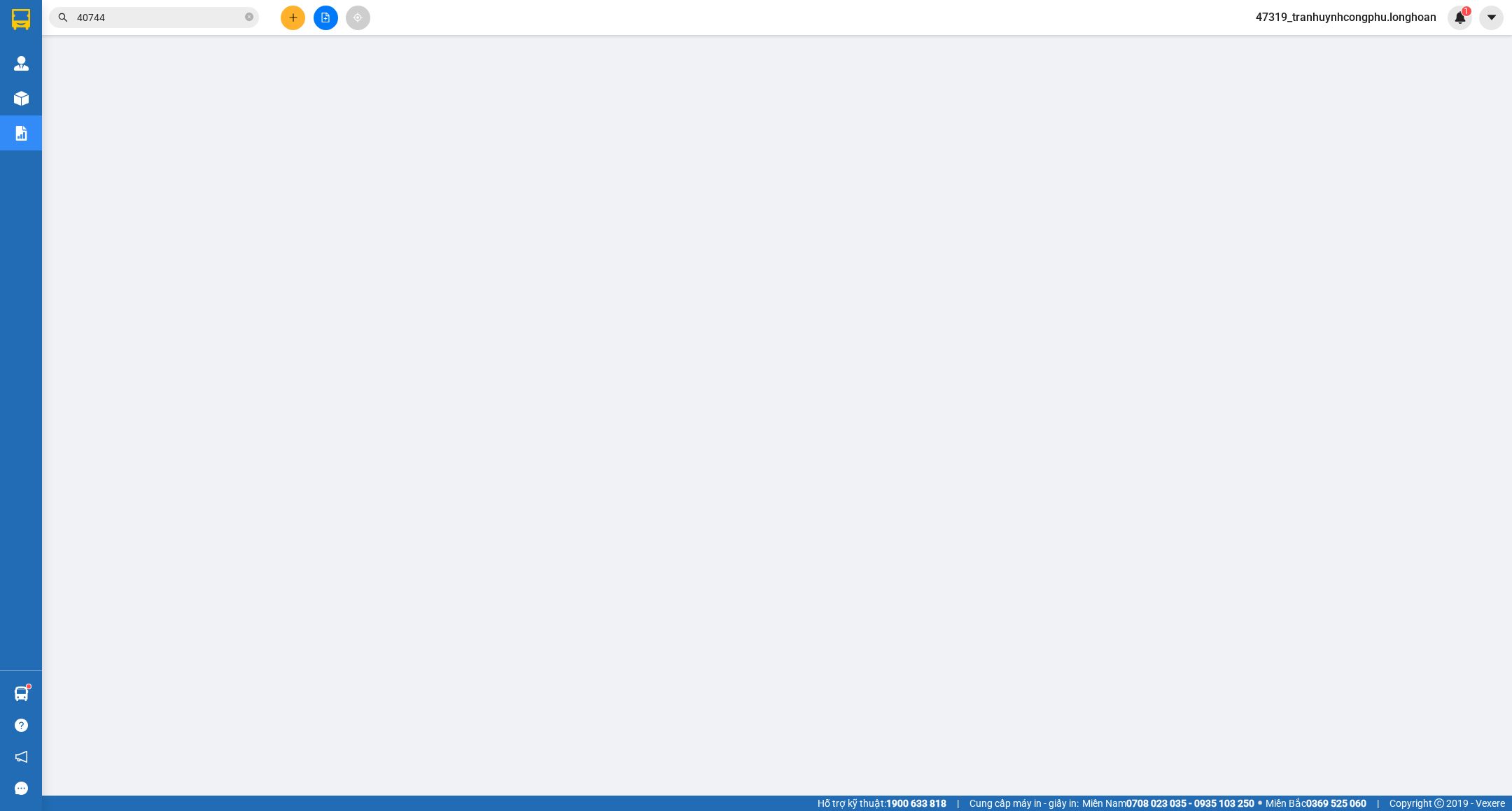
click at [694, 808] on div "Hỗ trợ kỹ thuật: 1900 633 818 | Cung cấp máy in - giấy in: [GEOGRAPHIC_DATA] 07…" at bounding box center [752, 804] width 1505 height 16
